Goal: Information Seeking & Learning: Learn about a topic

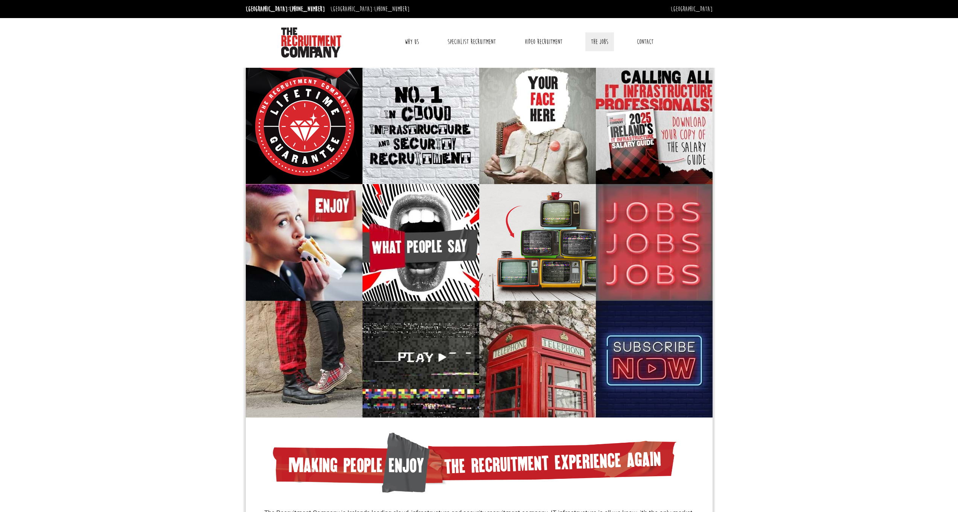
click at [598, 41] on link "The Jobs" at bounding box center [599, 41] width 29 height 19
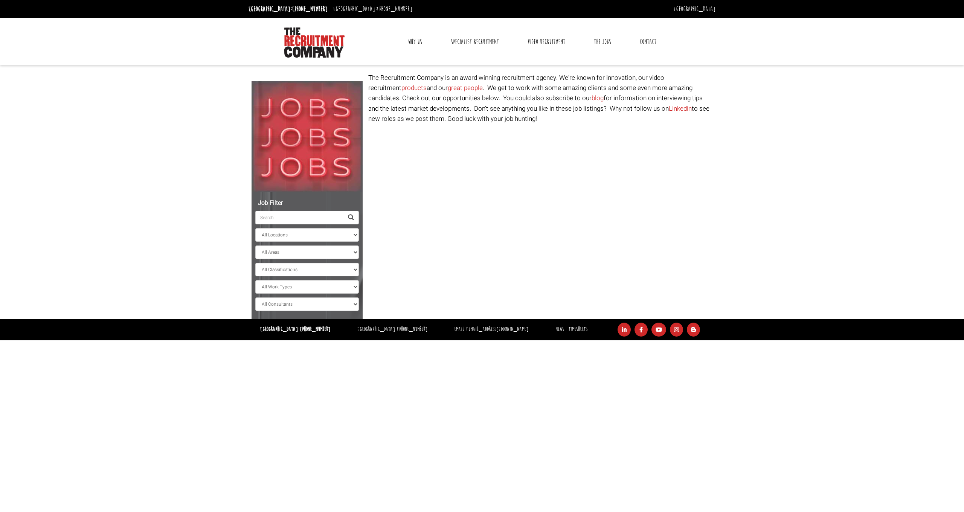
select select "[GEOGRAPHIC_DATA]"
